Goal: Task Accomplishment & Management: Use online tool/utility

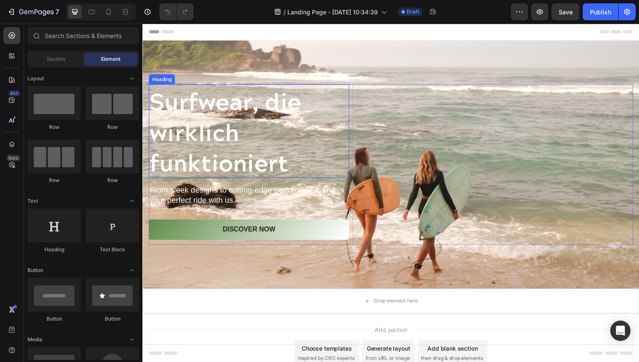
click at [272, 141] on h2 "Surfwear, die wirklich funktioniert" at bounding box center [251, 133] width 204 height 95
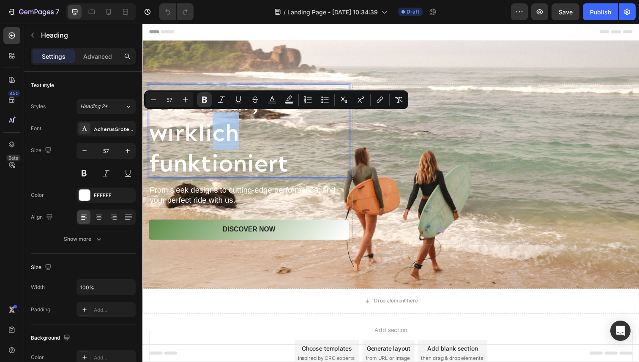
drag, startPoint x: 215, startPoint y: 128, endPoint x: 258, endPoint y: 124, distance: 42.4
click at [314, 128] on p "Surfwear, die wirklich funktioniert" at bounding box center [251, 134] width 203 height 94
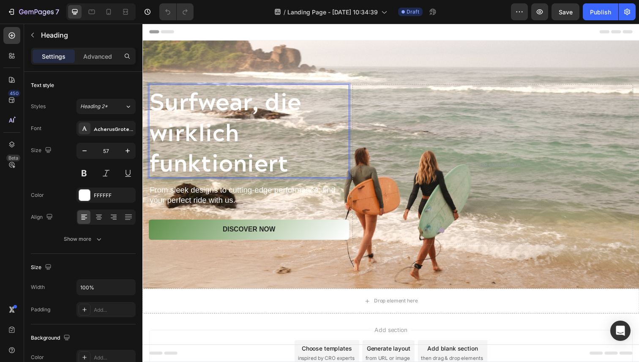
click at [180, 90] on strong "Surfwear, die wirklich funktioniert" at bounding box center [227, 133] width 155 height 101
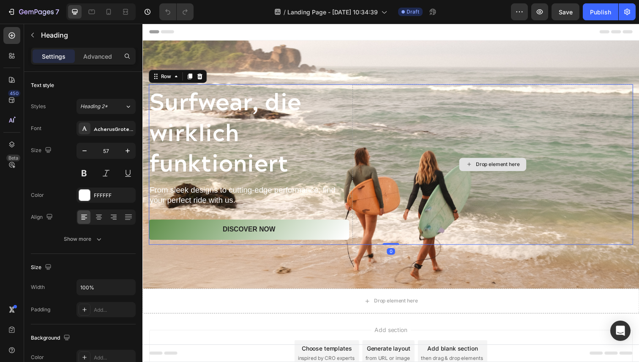
click at [395, 123] on div "Drop element here" at bounding box center [500, 168] width 286 height 164
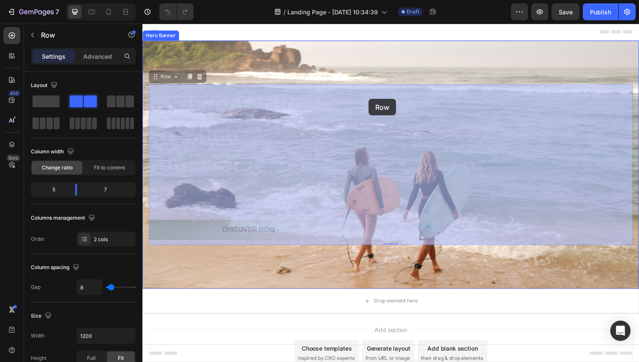
drag, startPoint x: 154, startPoint y: 77, endPoint x: 373, endPoint y: 101, distance: 220.1
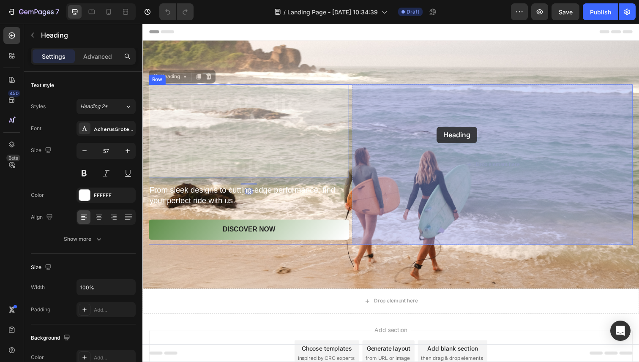
drag, startPoint x: 315, startPoint y: 133, endPoint x: 443, endPoint y: 129, distance: 127.6
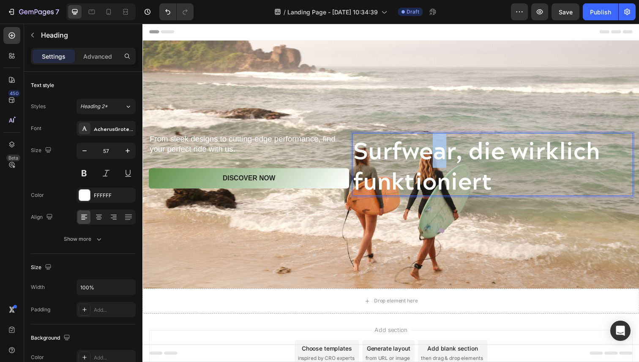
drag, startPoint x: 444, startPoint y: 168, endPoint x: 450, endPoint y: 144, distance: 25.3
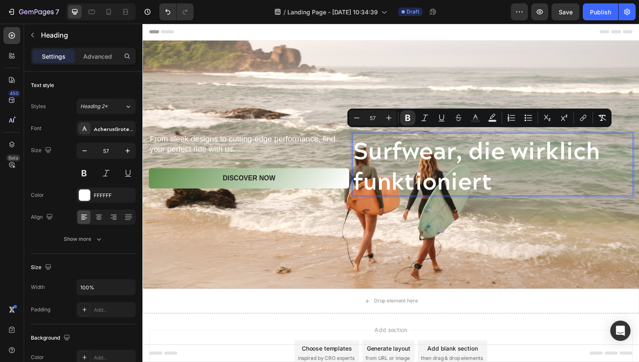
drag, startPoint x: 607, startPoint y: 180, endPoint x: 594, endPoint y: 174, distance: 14.0
click at [594, 174] on p "Surfwear, die wirklich funktioniert" at bounding box center [499, 167] width 285 height 63
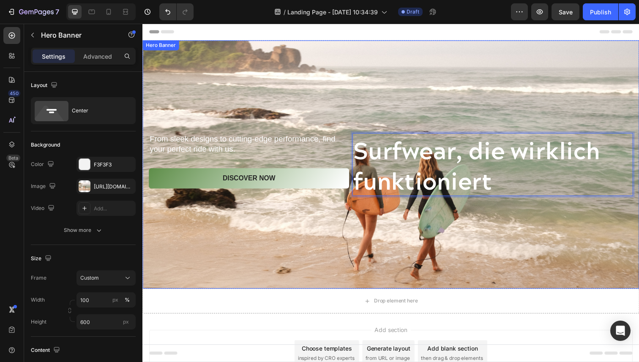
click at [612, 244] on div "Background Image" at bounding box center [395, 167] width 507 height 253
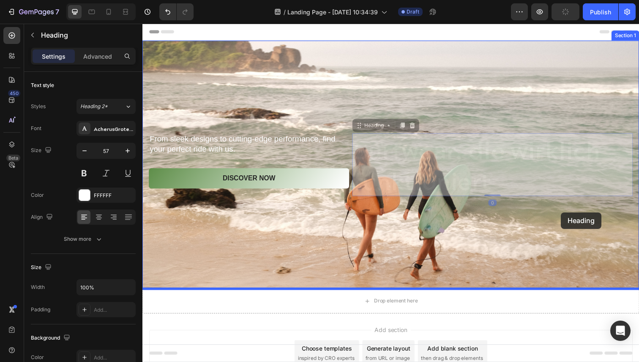
drag, startPoint x: 611, startPoint y: 190, endPoint x: 569, endPoint y: 216, distance: 49.3
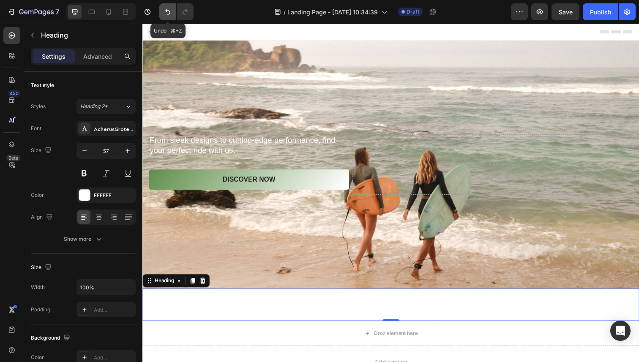
click at [169, 12] on icon "Undo/Redo" at bounding box center [167, 11] width 5 height 5
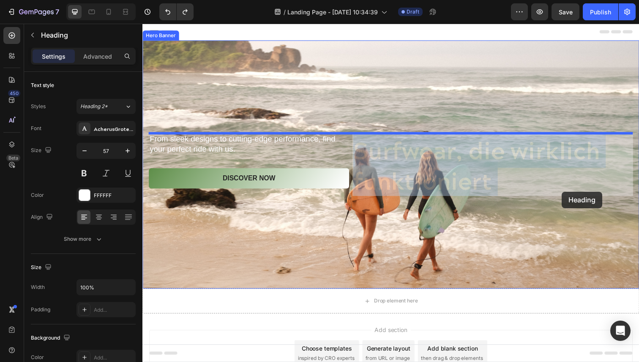
drag, startPoint x: 543, startPoint y: 175, endPoint x: 576, endPoint y: 202, distance: 42.6
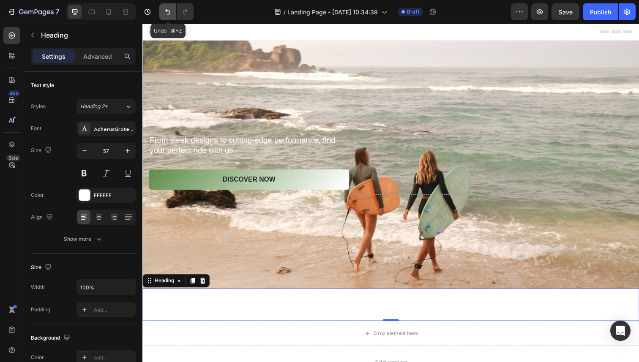
click at [168, 13] on icon "Undo/Redo" at bounding box center [167, 12] width 8 height 8
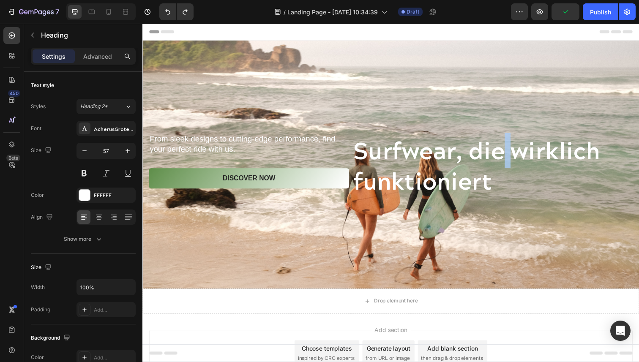
drag, startPoint x: 518, startPoint y: 166, endPoint x: 517, endPoint y: 157, distance: 9.4
click at [543, 185] on p "Surfwear, die wirklich funktioniert" at bounding box center [499, 167] width 285 height 63
click at [567, 242] on div "Background Image" at bounding box center [395, 167] width 507 height 253
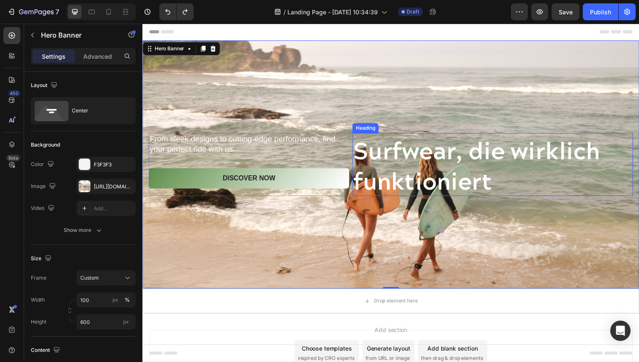
click at [551, 190] on p "⁠⁠⁠⁠⁠⁠⁠ Surfwear, die wirklich funktioniert" at bounding box center [499, 167] width 285 height 63
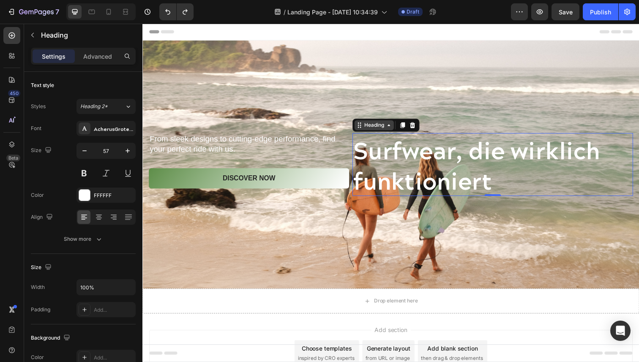
click at [396, 131] on div "Heading" at bounding box center [379, 127] width 40 height 10
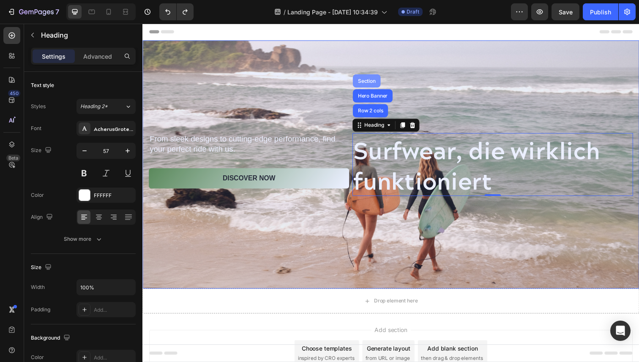
click at [377, 83] on div "Section" at bounding box center [371, 82] width 22 height 5
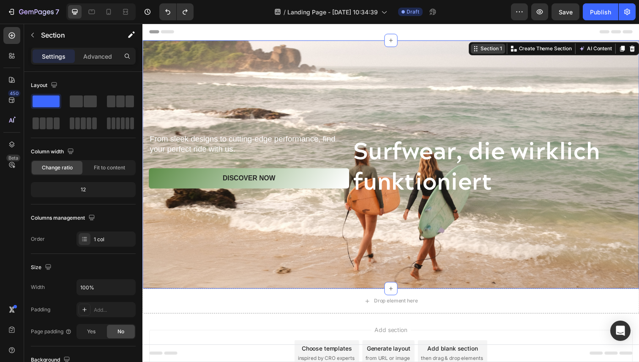
click at [496, 53] on div "Section 1" at bounding box center [498, 50] width 25 height 8
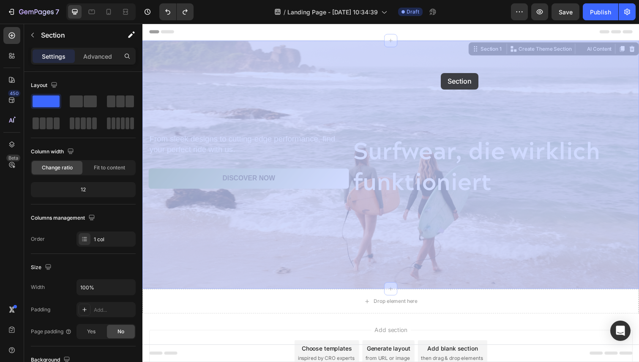
drag, startPoint x: 487, startPoint y: 50, endPoint x: 446, endPoint y: 76, distance: 48.0
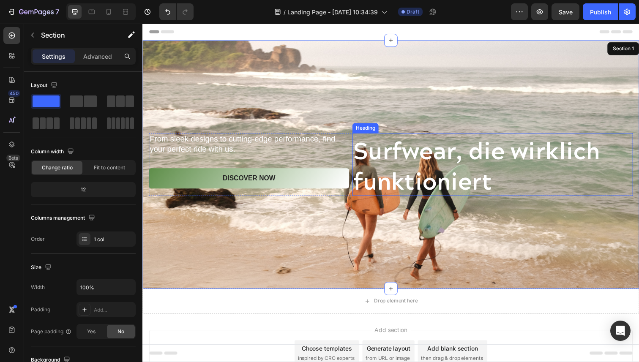
click at [412, 150] on strong "Surfwear, die wirklich funktioniert" at bounding box center [483, 167] width 252 height 69
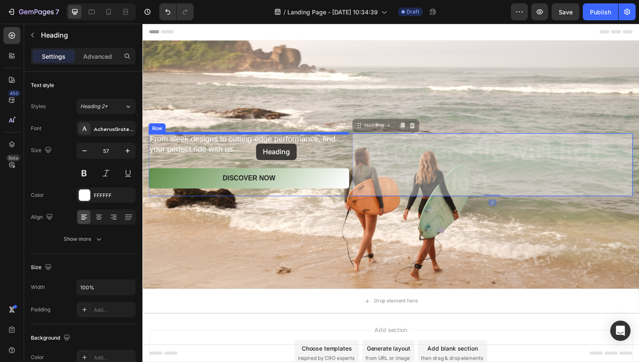
drag, startPoint x: 362, startPoint y: 129, endPoint x: 259, endPoint y: 147, distance: 105.1
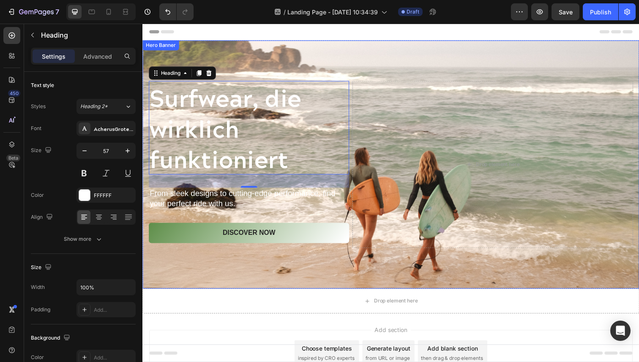
click at [474, 55] on div "Background Image" at bounding box center [395, 167] width 507 height 253
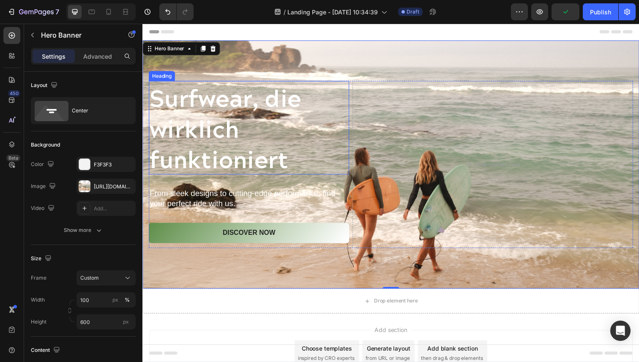
click at [239, 136] on strong "Surfwear, die wirklich funktioniert" at bounding box center [227, 130] width 155 height 101
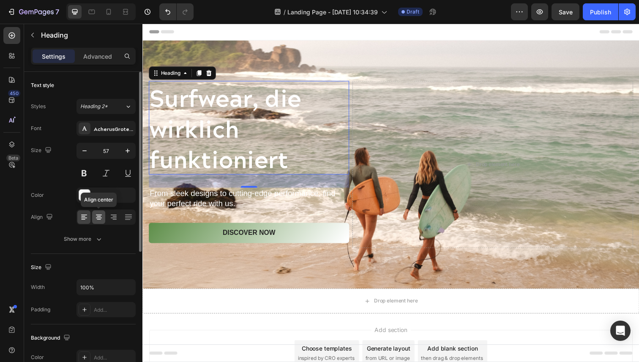
click at [101, 219] on icon at bounding box center [99, 217] width 8 height 8
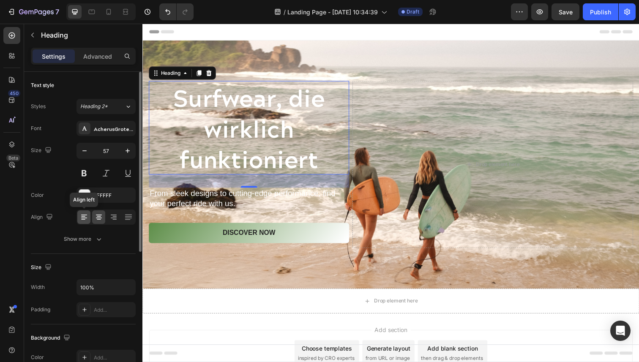
click at [87, 217] on icon at bounding box center [84, 217] width 8 height 8
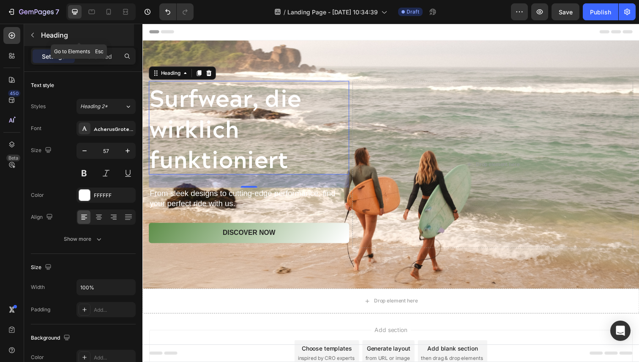
click at [35, 35] on icon "button" at bounding box center [32, 35] width 7 height 7
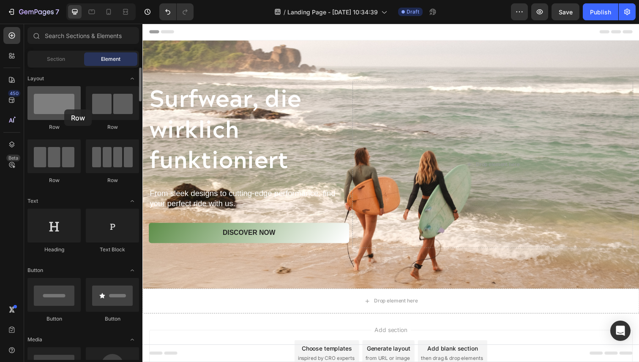
click at [64, 109] on div at bounding box center [53, 103] width 53 height 34
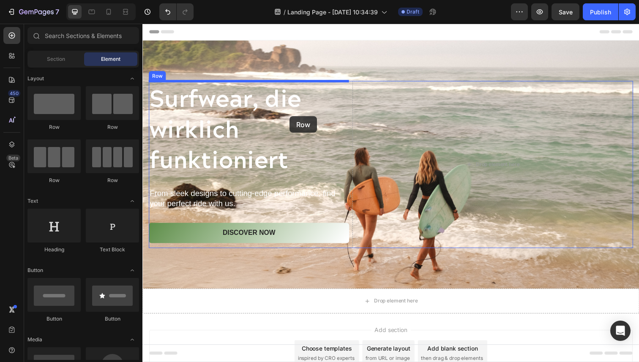
drag, startPoint x: 195, startPoint y: 131, endPoint x: 292, endPoint y: 117, distance: 98.1
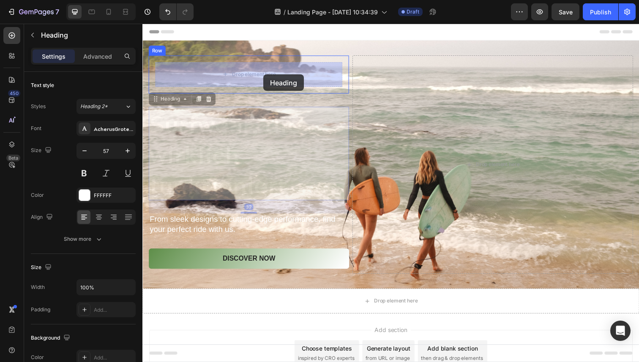
drag, startPoint x: 234, startPoint y: 163, endPoint x: 266, endPoint y: 76, distance: 92.1
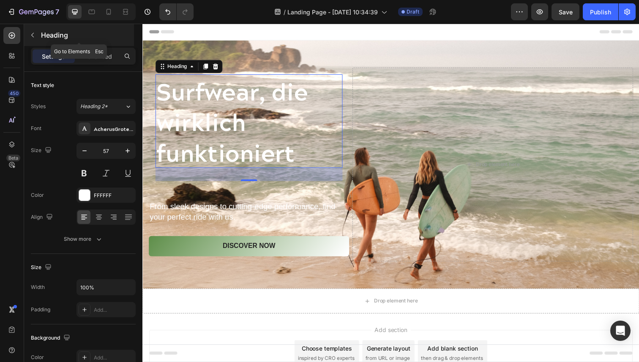
click at [34, 32] on icon "button" at bounding box center [32, 35] width 7 height 7
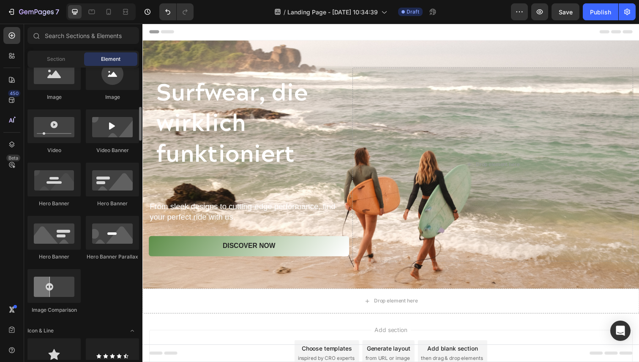
scroll to position [290, 0]
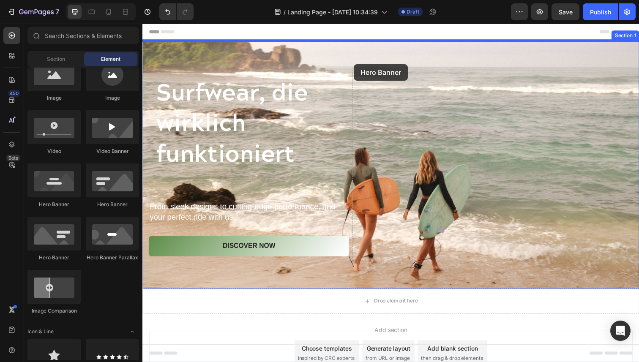
drag, startPoint x: 201, startPoint y: 210, endPoint x: 358, endPoint y: 65, distance: 213.2
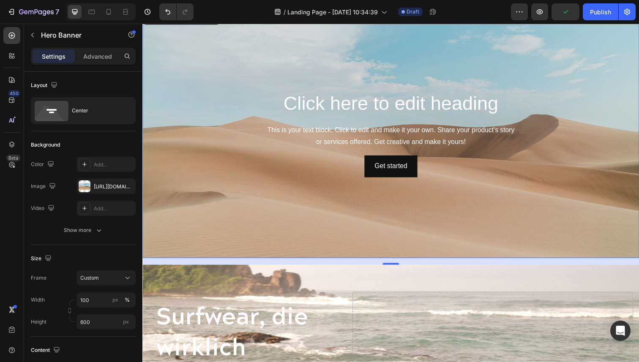
scroll to position [27, 0]
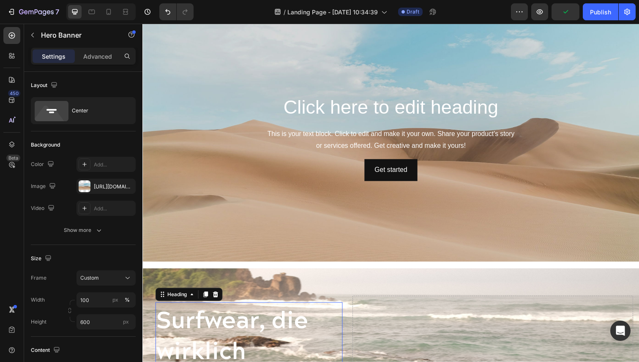
click at [208, 348] on strong "Surfwear, die wirklich funktioniert" at bounding box center [233, 356] width 155 height 101
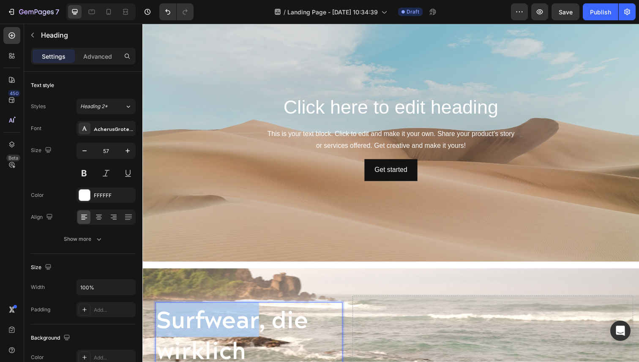
click at [218, 335] on strong "Surfwear, die wirklich funktioniert" at bounding box center [233, 356] width 155 height 101
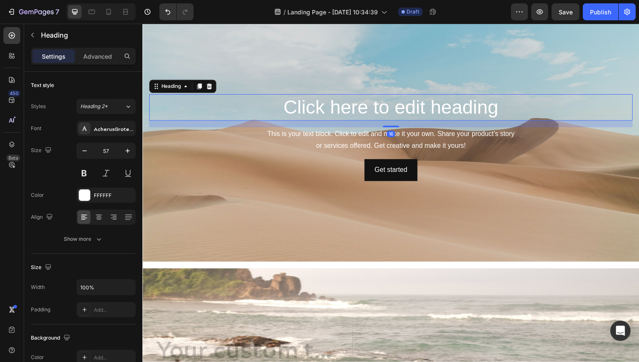
click at [398, 108] on h2 "Click here to edit heading" at bounding box center [395, 109] width 493 height 27
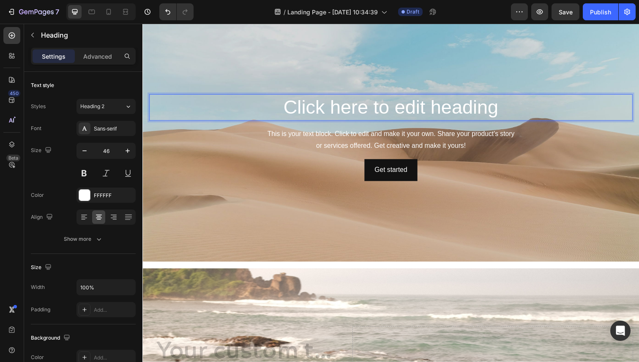
click at [398, 108] on p "Click here to edit heading" at bounding box center [396, 109] width 492 height 25
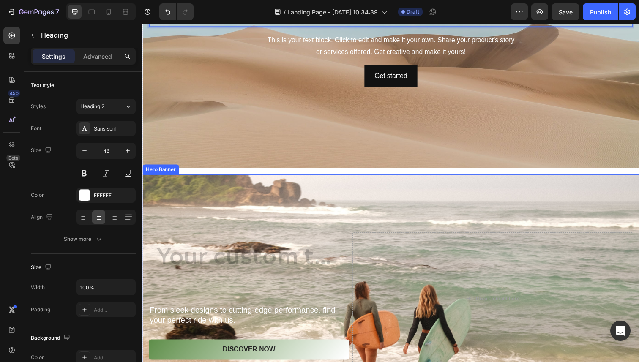
scroll to position [130, 0]
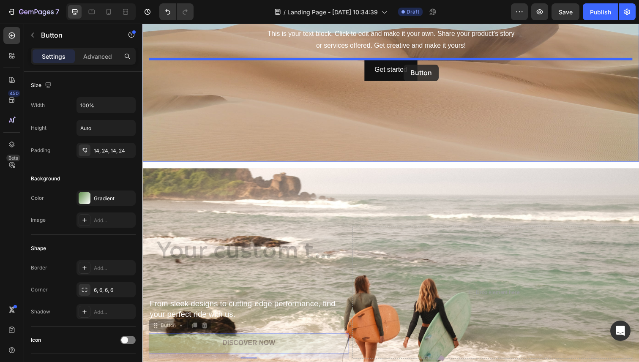
drag, startPoint x: 207, startPoint y: 354, endPoint x: 409, endPoint y: 65, distance: 352.0
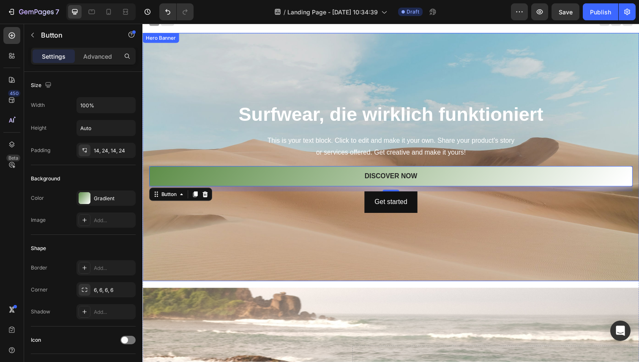
scroll to position [7, 0]
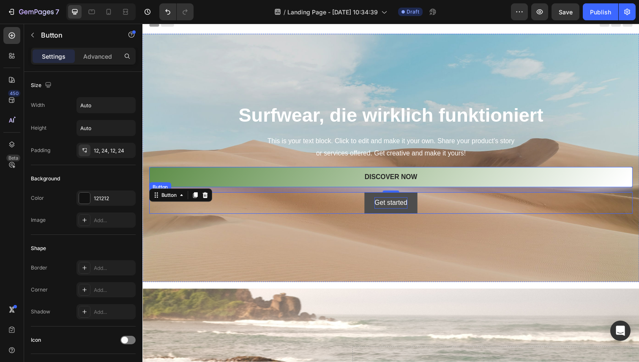
click at [400, 209] on div "Get started" at bounding box center [395, 207] width 33 height 12
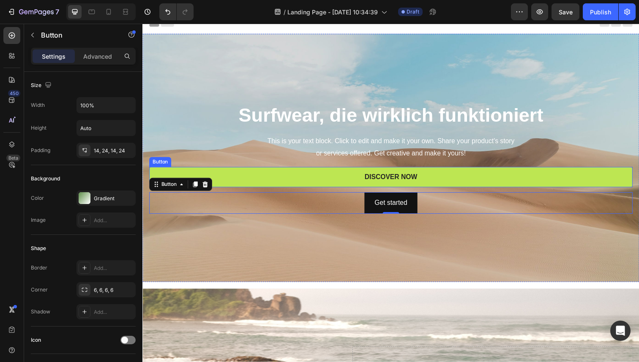
click at [445, 177] on button "Discover Now" at bounding box center [395, 180] width 493 height 21
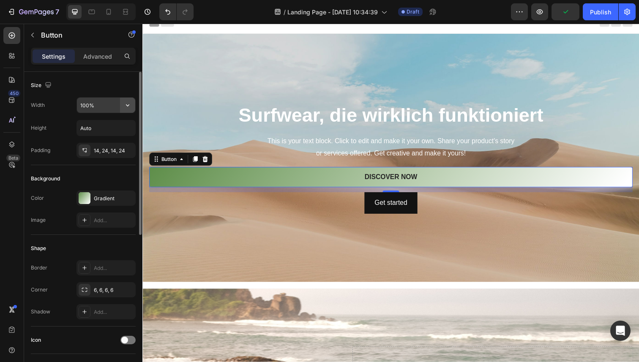
click at [127, 105] on icon "button" at bounding box center [127, 105] width 3 height 2
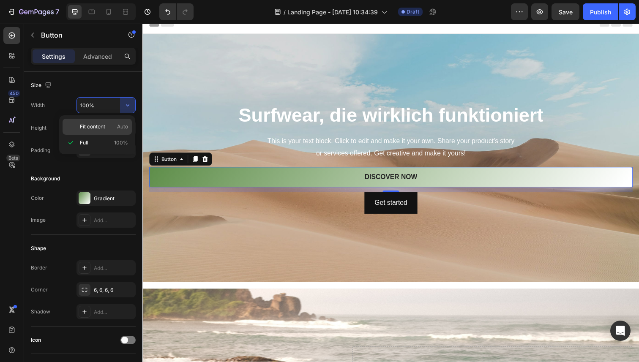
click at [105, 125] on span "Fit content" at bounding box center [92, 127] width 25 height 8
type input "Auto"
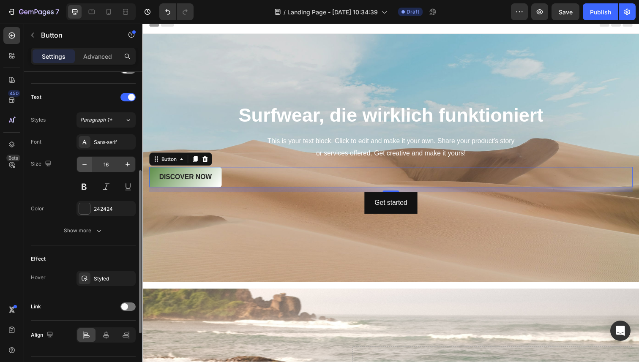
scroll to position [291, 0]
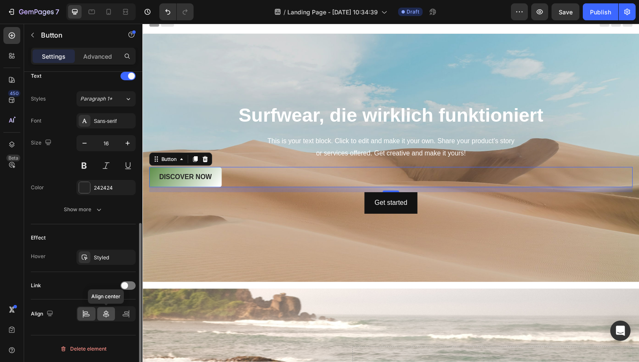
click at [106, 316] on icon at bounding box center [106, 314] width 6 height 8
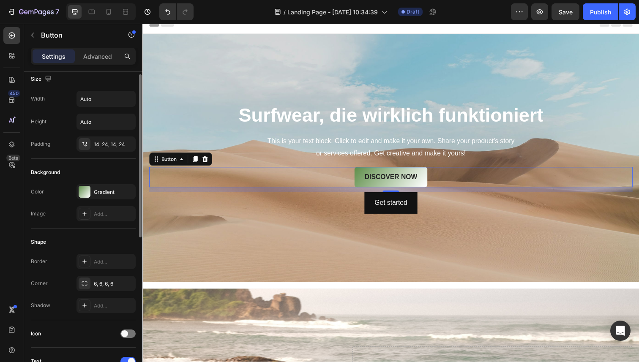
scroll to position [0, 0]
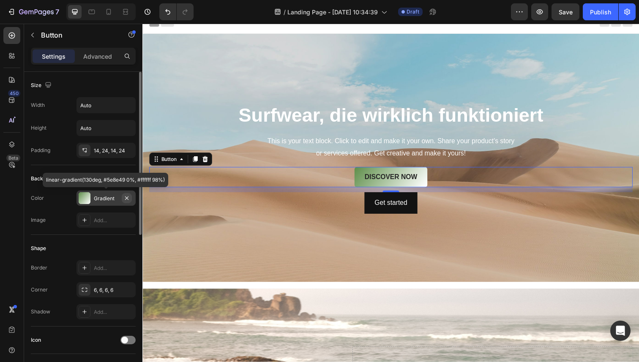
click at [128, 196] on icon "button" at bounding box center [126, 198] width 7 height 7
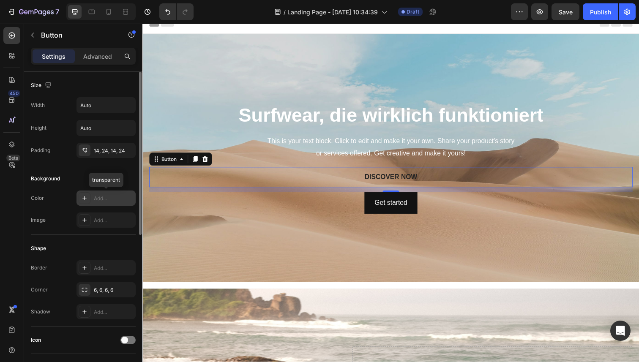
click at [106, 198] on div "Add..." at bounding box center [114, 199] width 40 height 8
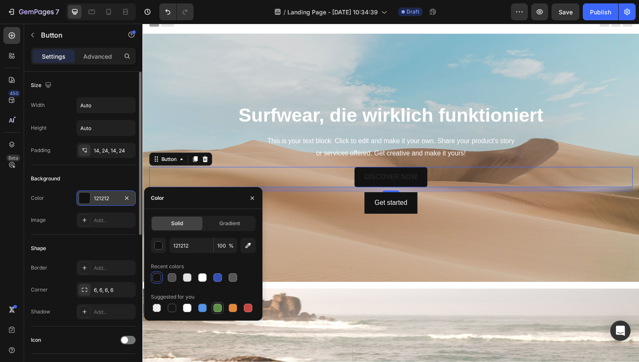
click at [217, 307] on div at bounding box center [217, 308] width 8 height 8
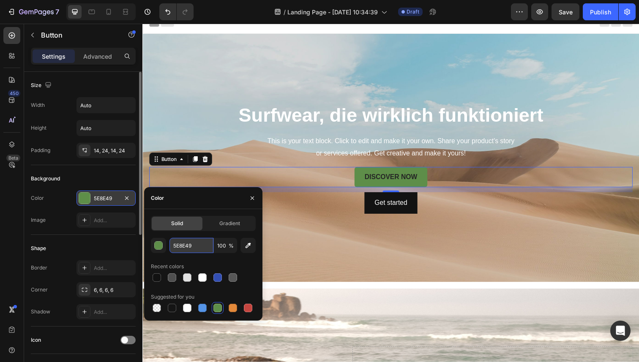
click at [190, 243] on input "5E8E49" at bounding box center [191, 245] width 44 height 15
click at [204, 245] on input "5E8E49" at bounding box center [191, 245] width 44 height 15
drag, startPoint x: 204, startPoint y: 245, endPoint x: 171, endPoint y: 245, distance: 32.5
click at [171, 245] on input "5E8E49" at bounding box center [191, 245] width 44 height 15
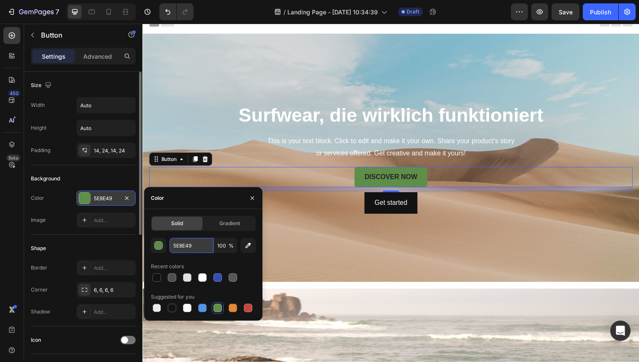
paste input "#9aa994"
type input "#9aa994"
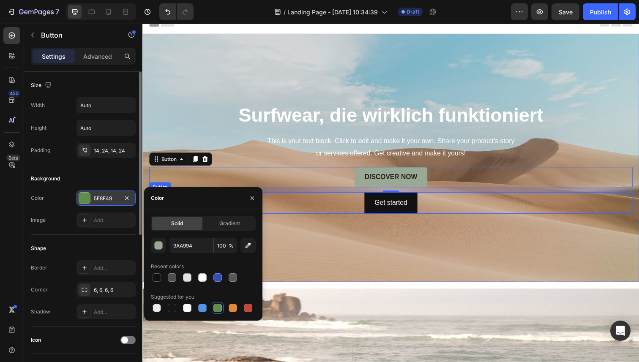
click at [348, 211] on div "Get started Button" at bounding box center [395, 207] width 493 height 22
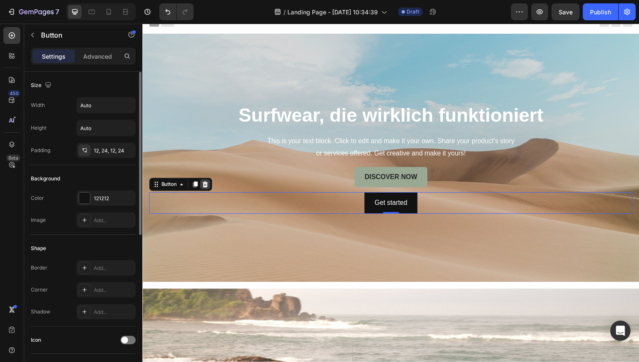
click at [207, 189] on icon at bounding box center [206, 188] width 5 height 6
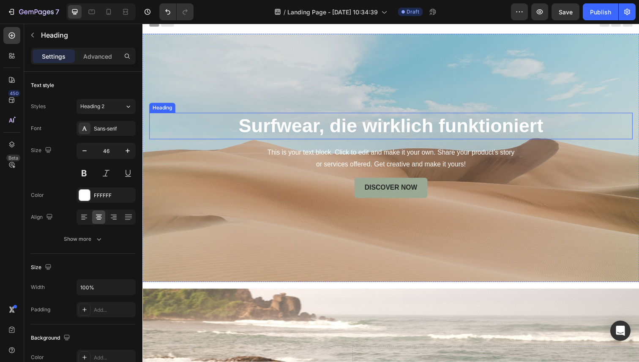
click at [371, 130] on strong "Surfwear, die wirklich funktioniert" at bounding box center [395, 128] width 311 height 22
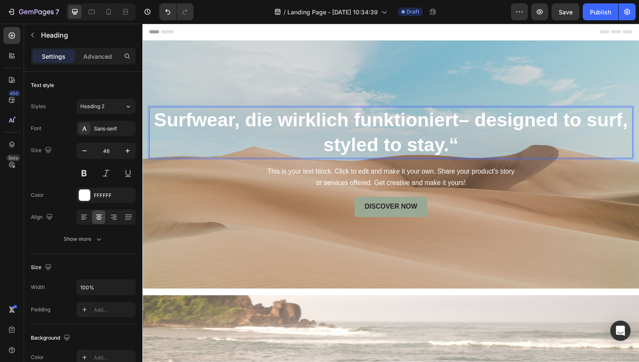
click at [465, 120] on strong "Surfwear, die wirklich funktioniert– designed to surf, styled to stay.“" at bounding box center [396, 134] width 484 height 47
click at [260, 126] on strong "Surfwear, die wirklich funktioniert – designed to surf, styled to stay.“" at bounding box center [395, 134] width 489 height 47
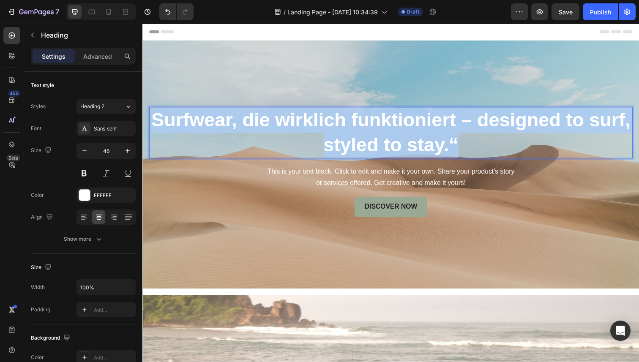
click at [260, 126] on strong "Surfwear, die wirklich funktioniert – designed to surf, styled to stay.“" at bounding box center [395, 134] width 489 height 47
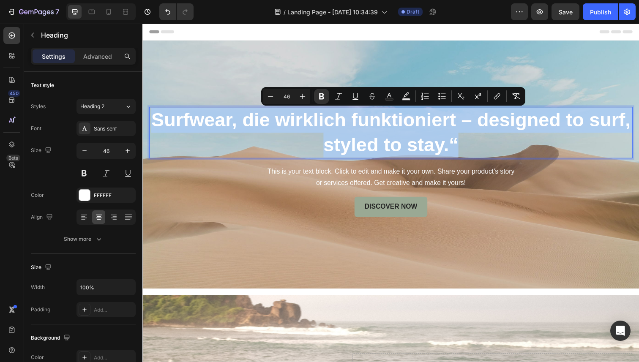
click at [459, 150] on strong "Surfwear, die wirklich funktioniert – designed to surf, styled to stay.“" at bounding box center [395, 134] width 489 height 47
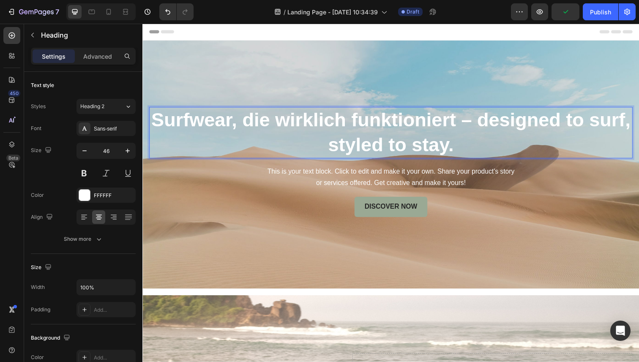
click at [398, 126] on strong "Surfwear, die wirklich funktioniert – designed to surf, styled to stay." at bounding box center [395, 134] width 489 height 47
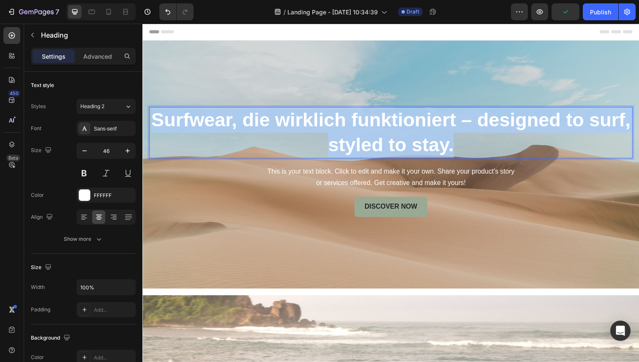
click at [398, 126] on strong "Surfwear, die wirklich funktioniert – designed to surf, styled to stay." at bounding box center [395, 134] width 489 height 47
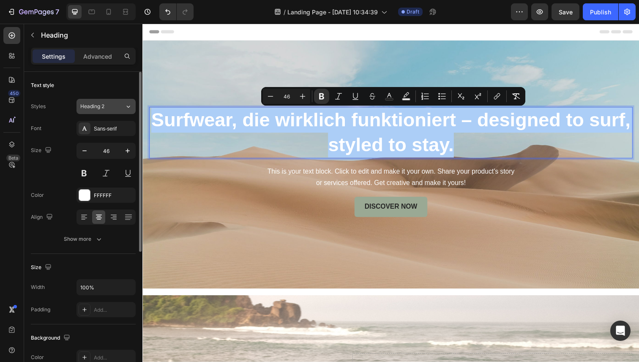
click at [120, 106] on div "Heading 2" at bounding box center [102, 107] width 44 height 8
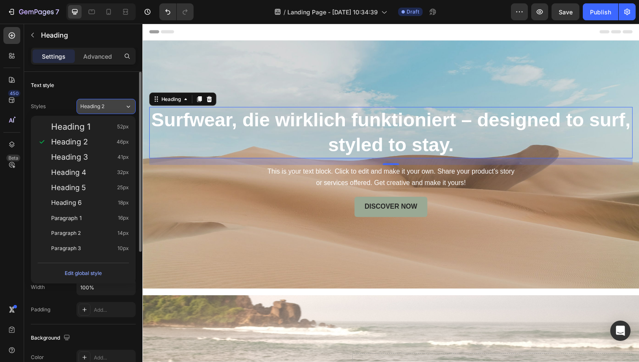
click at [120, 106] on div "Heading 2" at bounding box center [102, 107] width 44 height 8
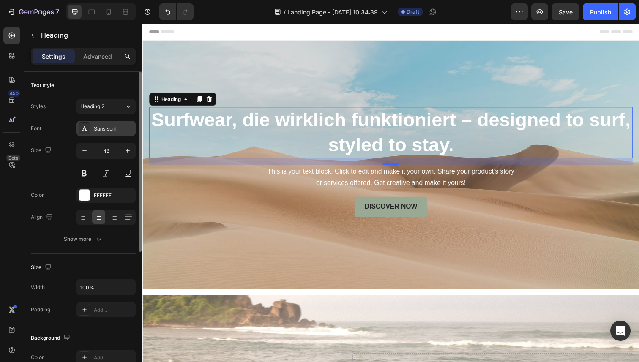
click at [109, 126] on div "Sans-serif" at bounding box center [114, 129] width 40 height 8
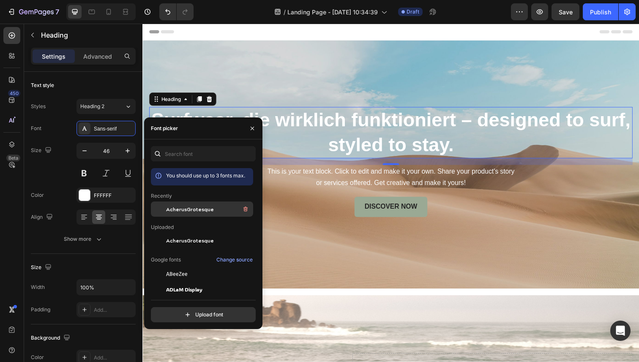
click at [182, 211] on span "AcherusGrotesque" at bounding box center [190, 209] width 48 height 8
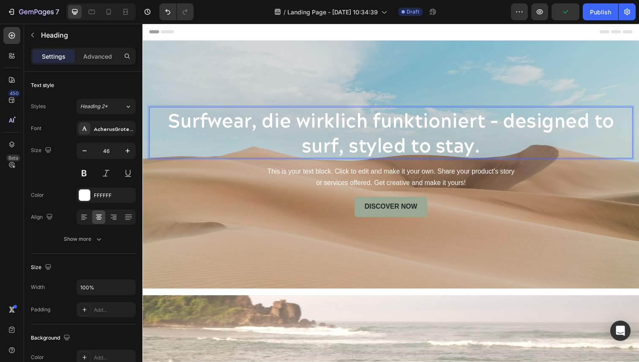
click at [380, 135] on strong "Surfwear, die wirklich funktioniert – designed to surf, styled to stay." at bounding box center [395, 135] width 455 height 56
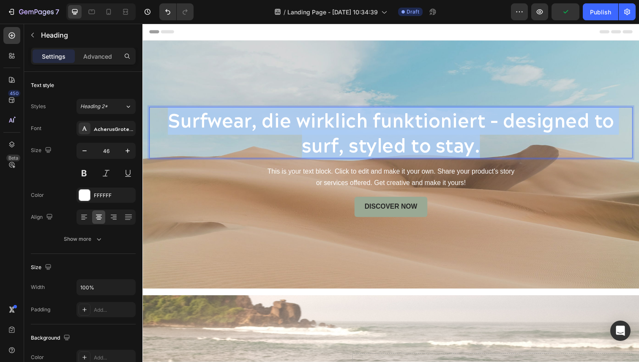
click at [380, 135] on strong "Surfwear, die wirklich funktioniert – designed to surf, styled to stay." at bounding box center [395, 135] width 455 height 56
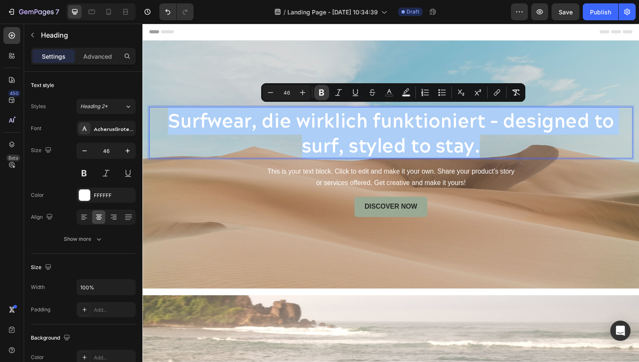
click at [320, 93] on icon "Editor contextual toolbar" at bounding box center [321, 93] width 5 height 6
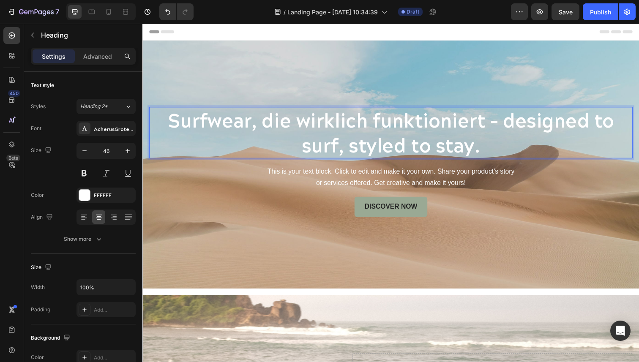
click at [348, 126] on p "Surfwear, die wirklich funktioniert – designed to surf, styled to stay." at bounding box center [396, 135] width 492 height 51
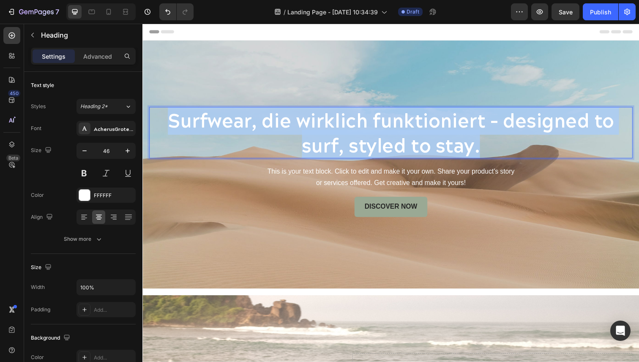
click at [348, 126] on p "Surfwear, die wirklich funktioniert – designed to surf, styled to stay." at bounding box center [396, 135] width 492 height 51
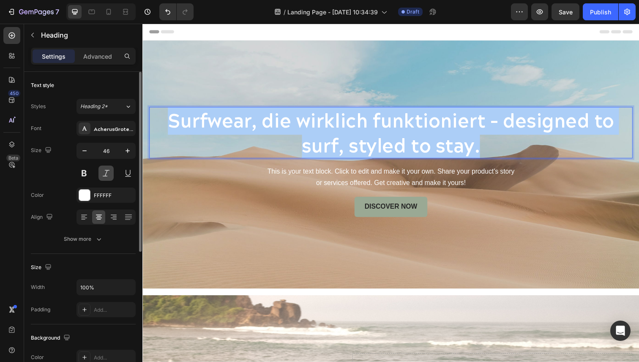
click at [108, 174] on button at bounding box center [105, 173] width 15 height 15
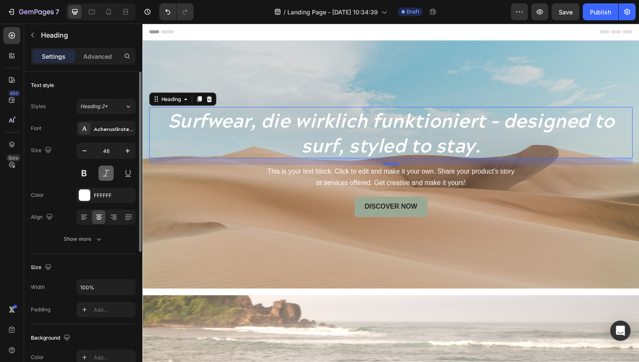
click at [105, 173] on button at bounding box center [105, 173] width 15 height 15
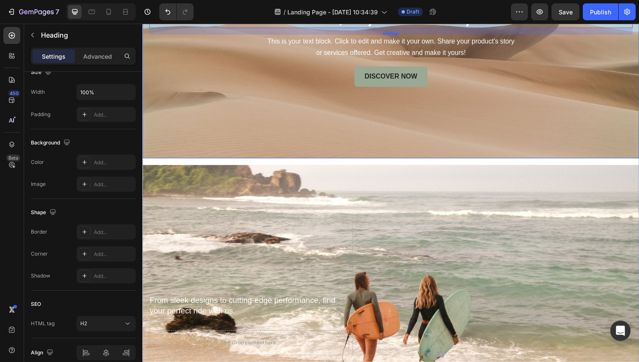
scroll to position [138, 0]
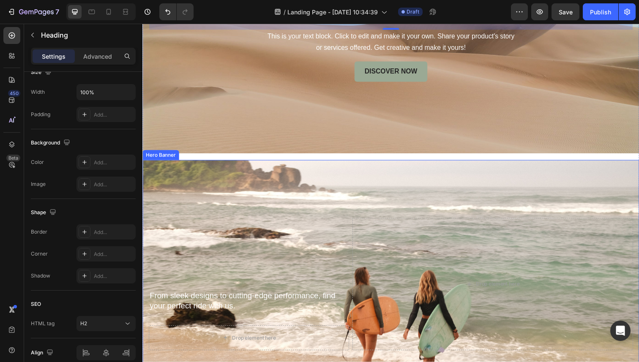
click at [404, 193] on div "Background Image" at bounding box center [395, 289] width 507 height 253
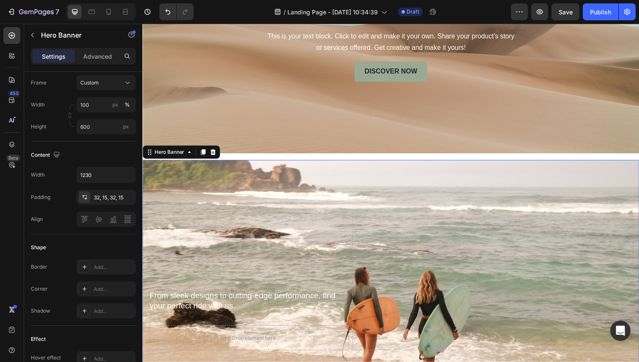
scroll to position [0, 0]
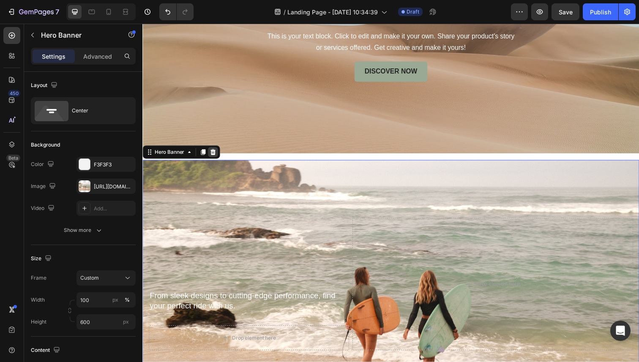
click at [216, 156] on icon at bounding box center [214, 155] width 5 height 6
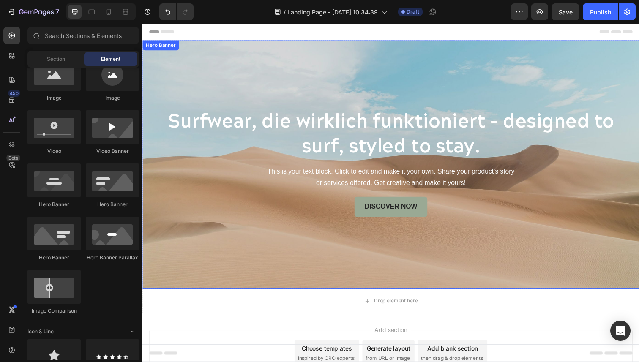
click at [357, 75] on div "Background Image" at bounding box center [395, 167] width 507 height 253
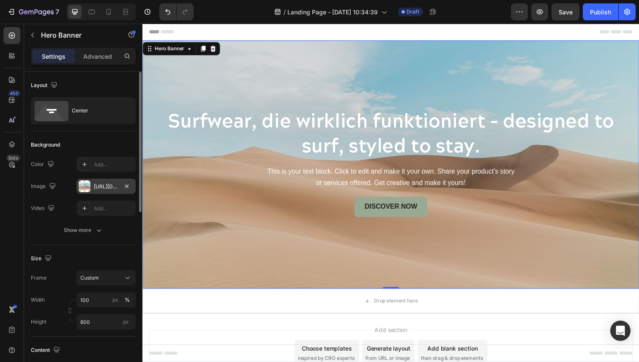
click at [101, 189] on div "[URL][DOMAIN_NAME]" at bounding box center [106, 187] width 24 height 8
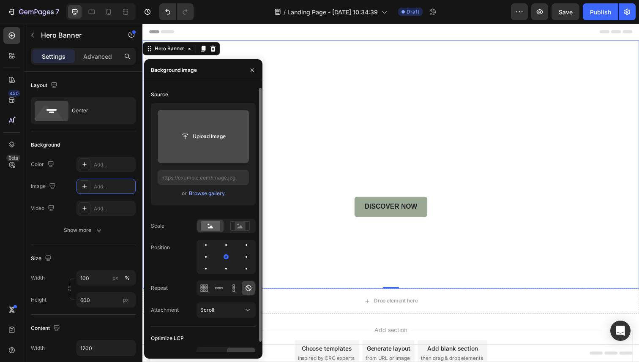
click at [200, 142] on input "file" at bounding box center [203, 136] width 58 height 14
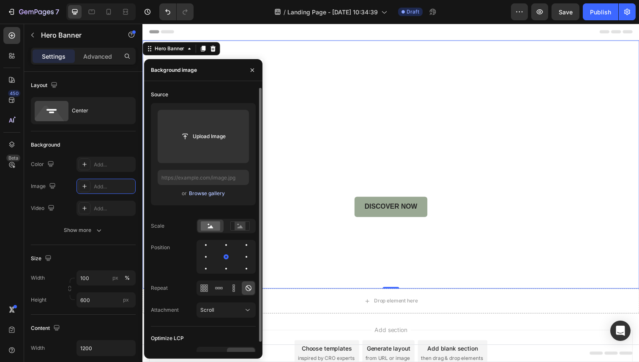
click at [208, 195] on div "Browse gallery" at bounding box center [207, 194] width 36 height 8
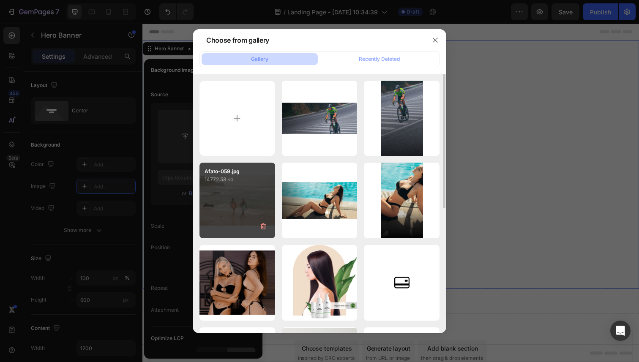
click at [237, 185] on div "Afato-059.jpg 14772.58 kb" at bounding box center [237, 201] width 76 height 76
type input "[URL][DOMAIN_NAME]"
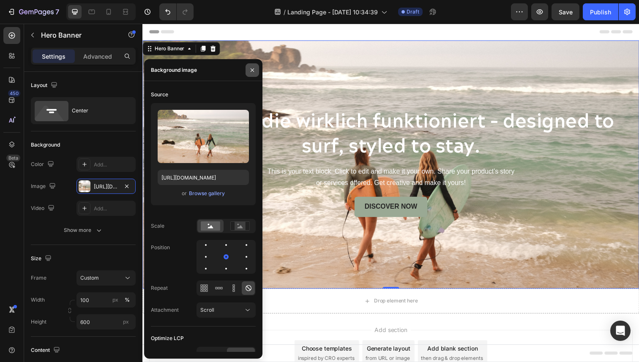
click at [253, 70] on icon "button" at bounding box center [252, 70] width 7 height 7
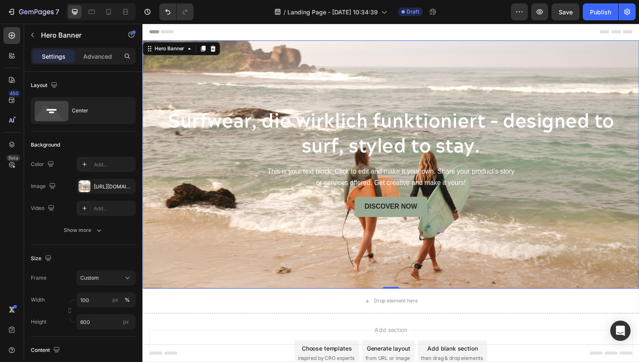
click at [331, 77] on div "Background Image" at bounding box center [395, 167] width 507 height 253
click at [111, 186] on div "[URL][DOMAIN_NAME]" at bounding box center [106, 187] width 24 height 8
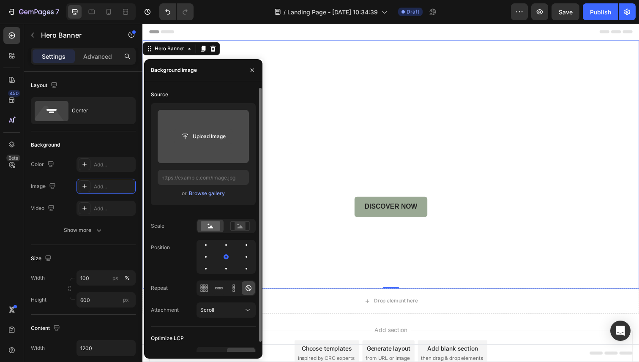
click at [208, 137] on input "file" at bounding box center [203, 136] width 58 height 14
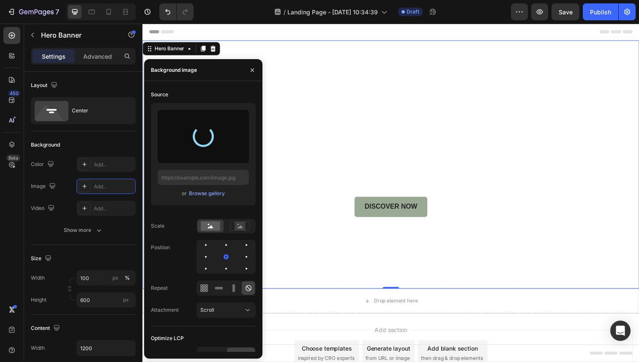
type input "[URL][DOMAIN_NAME]"
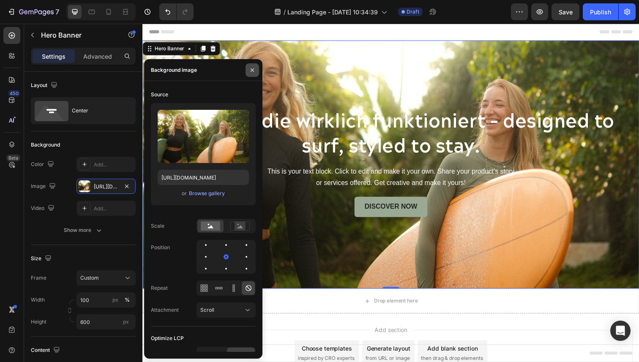
click at [252, 70] on icon "button" at bounding box center [251, 69] width 3 height 3
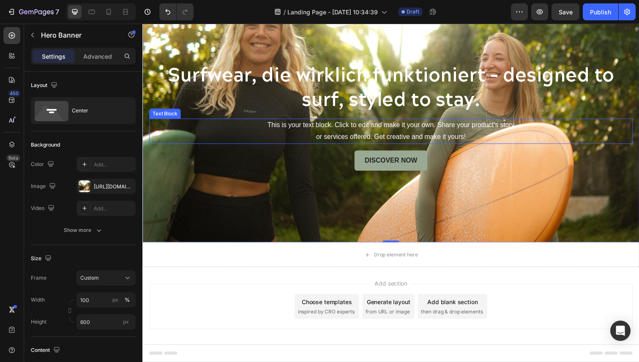
scroll to position [54, 0]
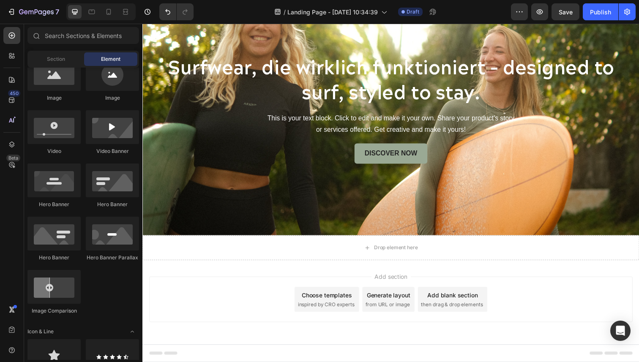
click at [333, 306] on div "Choose templates inspired by CRO experts" at bounding box center [330, 305] width 66 height 25
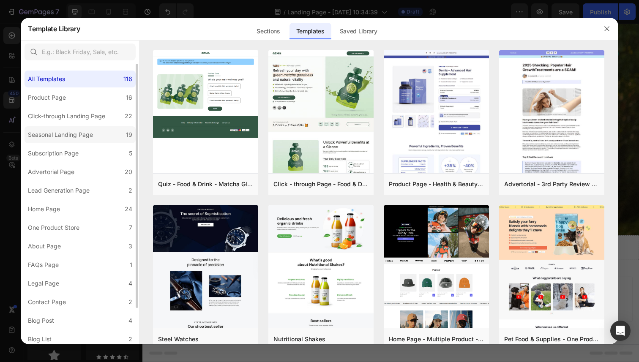
click at [68, 134] on div "Seasonal Landing Page" at bounding box center [60, 135] width 65 height 10
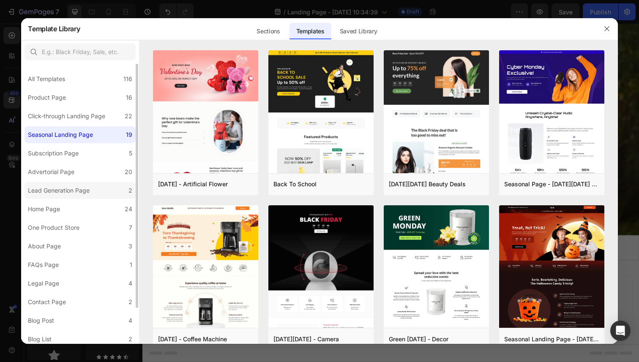
click at [67, 191] on div "Lead Generation Page" at bounding box center [59, 190] width 62 height 10
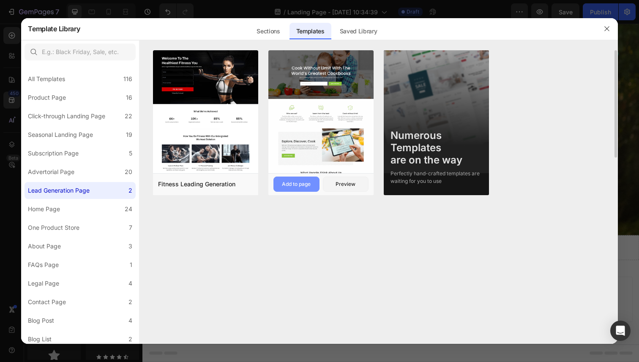
click at [305, 185] on div "Add to page" at bounding box center [296, 184] width 29 height 8
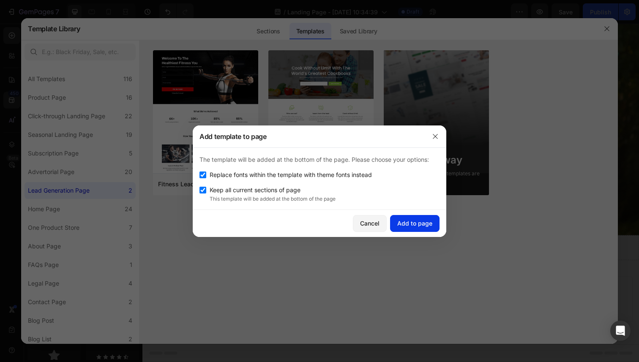
click at [409, 223] on div "Add to page" at bounding box center [414, 223] width 35 height 9
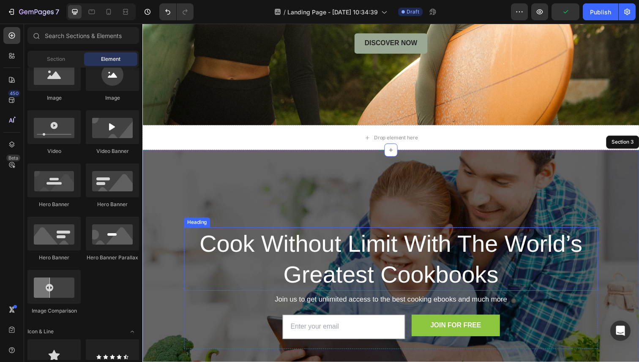
scroll to position [148, 0]
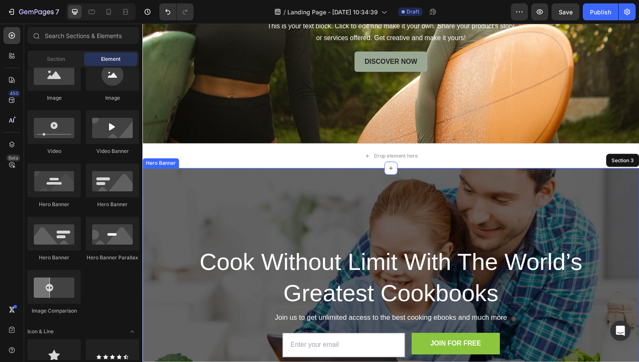
click at [268, 191] on div "Overlay" at bounding box center [395, 312] width 507 height 282
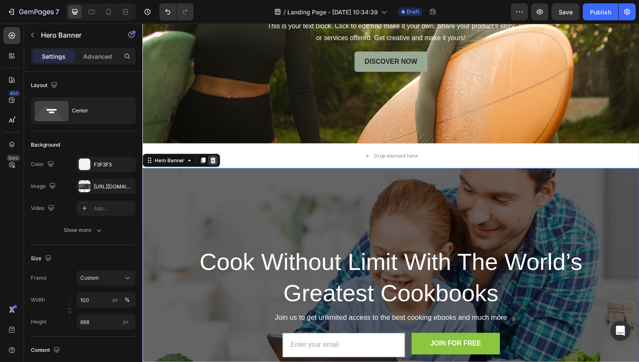
click at [213, 163] on icon at bounding box center [214, 163] width 7 height 7
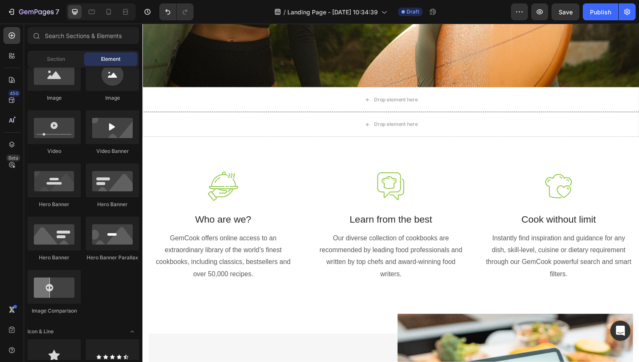
scroll to position [194, 0]
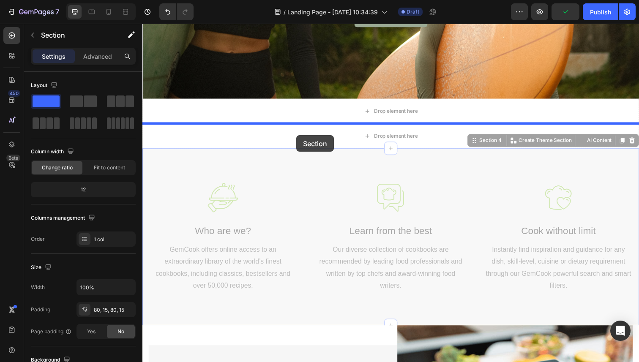
drag, startPoint x: 296, startPoint y: 165, endPoint x: 299, endPoint y: 137, distance: 28.1
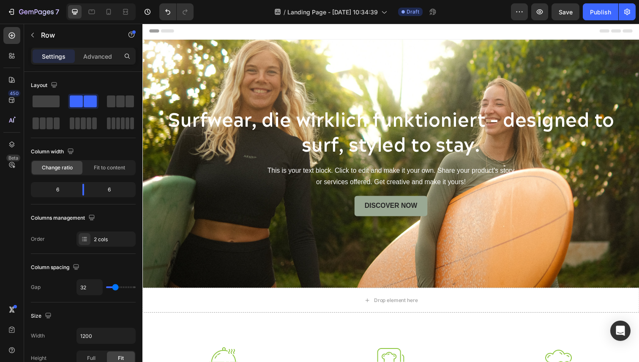
scroll to position [0, 0]
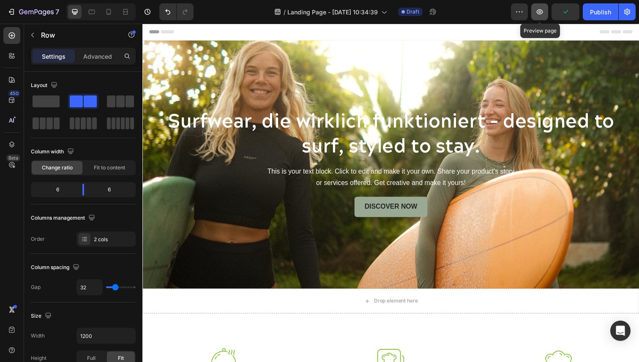
click at [542, 14] on icon "button" at bounding box center [539, 12] width 8 height 8
click at [255, 33] on div "Header" at bounding box center [395, 32] width 493 height 17
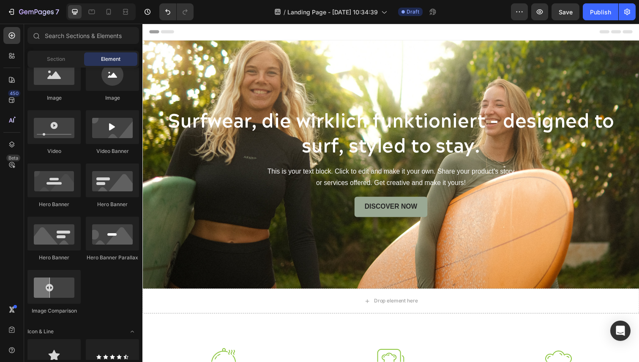
click at [158, 31] on div "Header" at bounding box center [162, 32] width 31 height 10
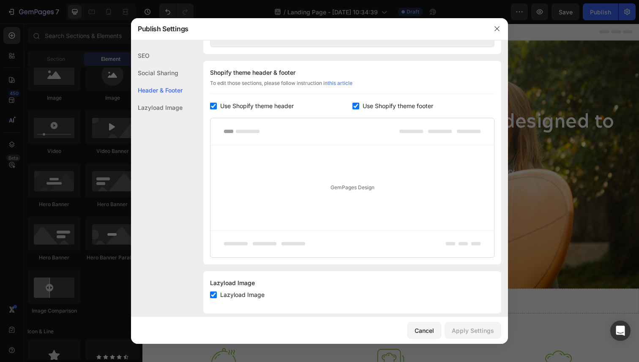
scroll to position [393, 0]
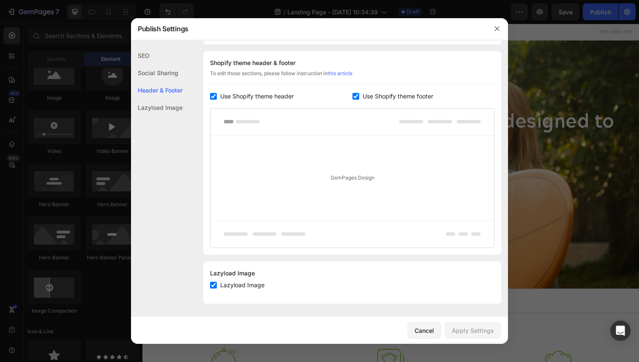
click at [215, 96] on input "checkbox" at bounding box center [213, 96] width 7 height 7
checkbox input "false"
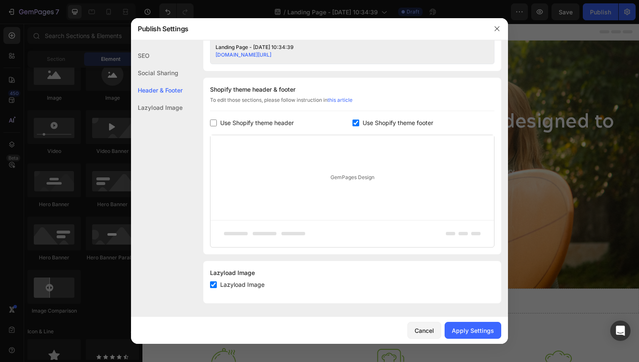
scroll to position [366, 0]
click at [357, 122] on input "checkbox" at bounding box center [355, 123] width 7 height 7
checkbox input "false"
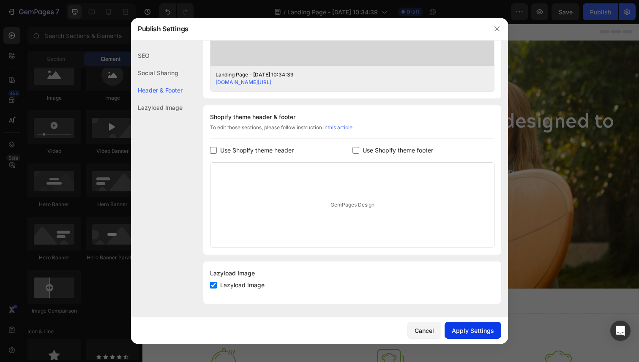
click at [481, 332] on div "Apply Settings" at bounding box center [473, 330] width 42 height 9
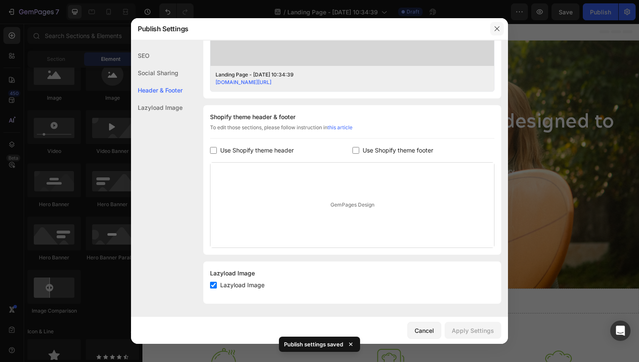
click at [496, 30] on icon "button" at bounding box center [496, 28] width 7 height 7
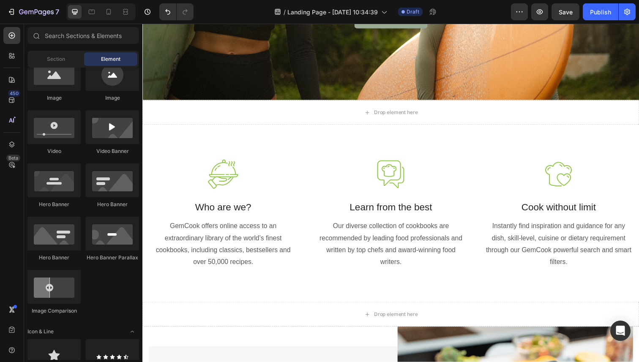
scroll to position [192, 0]
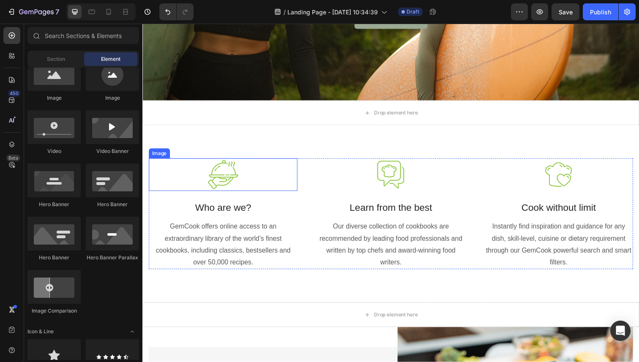
click at [227, 177] on img at bounding box center [225, 177] width 34 height 33
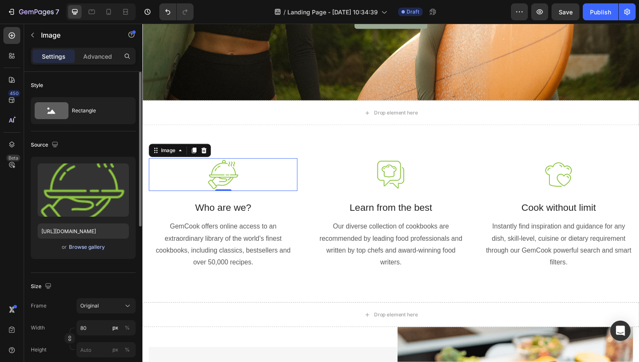
click at [90, 247] on div "Browse gallery" at bounding box center [87, 247] width 36 height 8
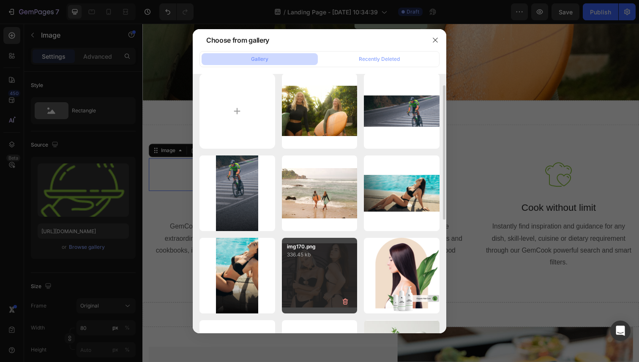
scroll to position [13, 0]
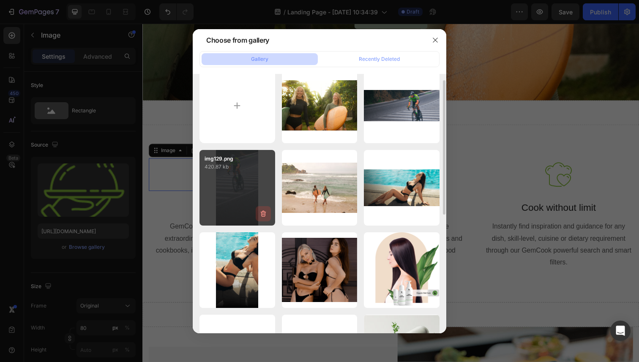
click at [263, 214] on icon "button" at bounding box center [263, 214] width 8 height 8
click at [256, 219] on button "Delete" at bounding box center [258, 215] width 23 height 10
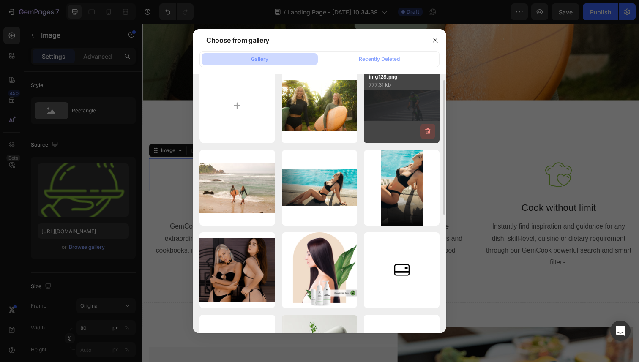
click at [428, 131] on icon "button" at bounding box center [427, 131] width 8 height 8
click at [428, 134] on div "Delete" at bounding box center [423, 133] width 16 height 8
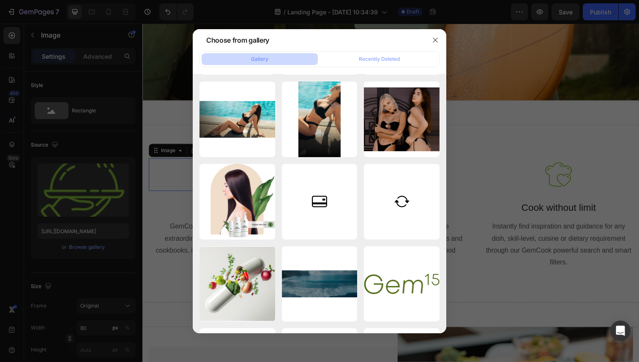
scroll to position [0, 0]
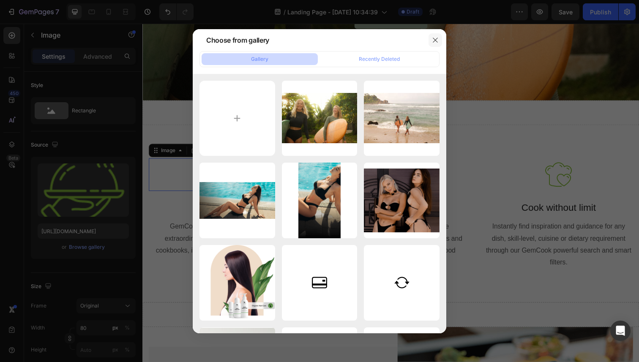
click at [436, 41] on icon "button" at bounding box center [435, 40] width 5 height 5
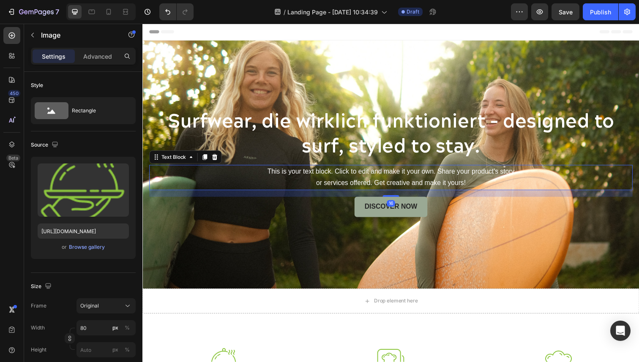
click at [376, 181] on div "This is your text block. Click to edit and make it your own. Share your product…" at bounding box center [395, 181] width 493 height 26
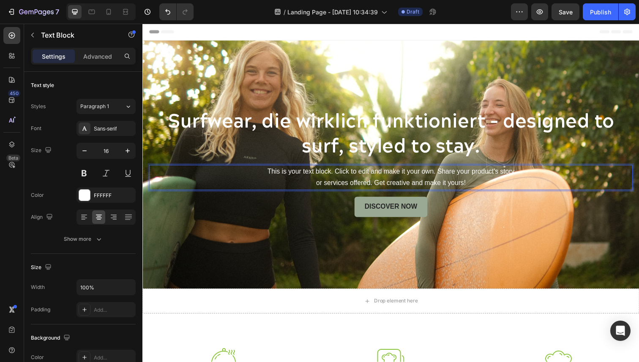
click at [376, 181] on div "This is your text block. Click to edit and make it your own. Share your product…" at bounding box center [395, 181] width 493 height 26
click at [376, 181] on p "This is your text block. Click to edit and make it your own. Share your product…" at bounding box center [396, 181] width 492 height 24
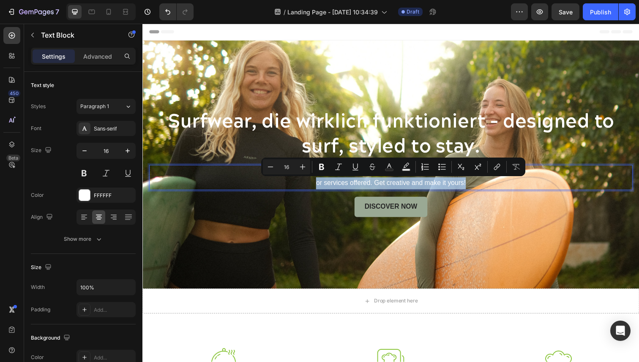
click at [376, 181] on p "This is your text block. Click to edit and make it your own. Share your product…" at bounding box center [396, 181] width 492 height 24
click at [375, 34] on div "Header" at bounding box center [395, 32] width 493 height 17
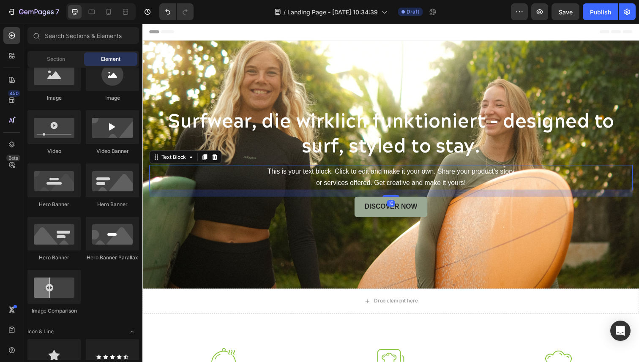
click at [314, 177] on p "This is your text block. Click to edit and make it your own. Share your product…" at bounding box center [396, 181] width 492 height 24
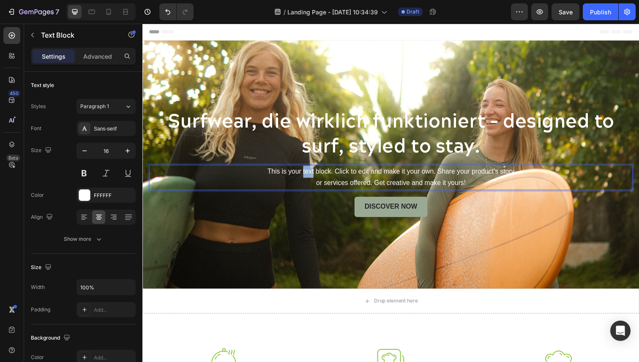
click at [311, 176] on p "This is your text block. Click to edit and make it your own. Share your product…" at bounding box center [396, 181] width 492 height 24
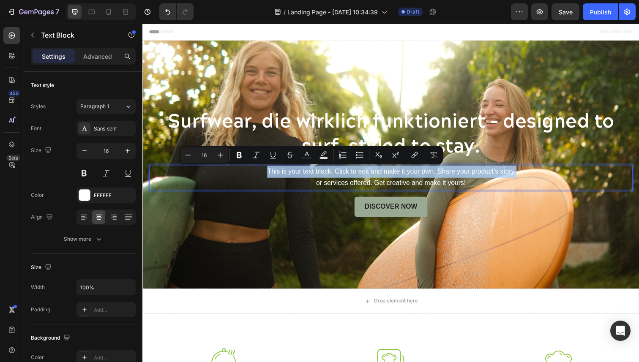
click at [311, 176] on p "This is your text block. Click to edit and make it your own. Share your product…" at bounding box center [396, 181] width 492 height 24
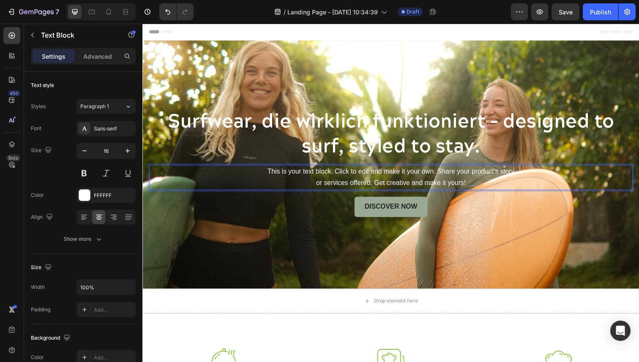
click at [466, 188] on p "This is your text block. Click to edit and make it your own. Share your product…" at bounding box center [396, 181] width 492 height 24
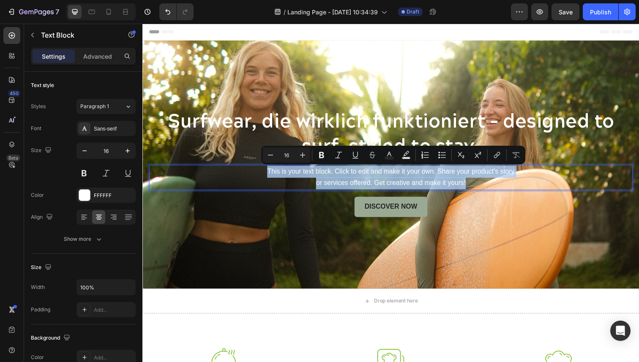
drag, startPoint x: 478, startPoint y: 188, endPoint x: 267, endPoint y: 180, distance: 210.9
click at [267, 180] on p "This is your text block. Click to edit and make it your own. Share your product…" at bounding box center [396, 181] width 492 height 24
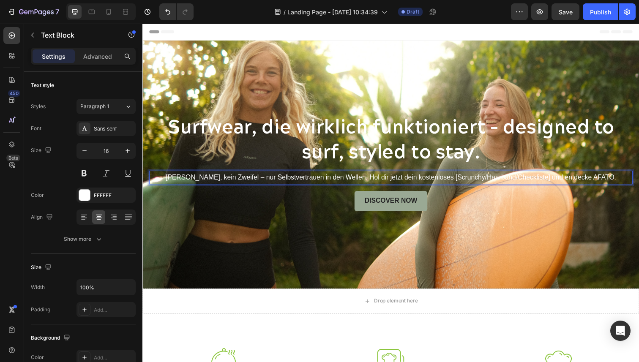
click at [463, 182] on p "[PERSON_NAME], kein Zweifel – nur Selbstvertrauen in den Wellen. Hol dir jetzt …" at bounding box center [396, 181] width 492 height 12
click at [490, 180] on p "[PERSON_NAME], kein Zweifel – nur Selbstvertrauen in den Wellen. Hol dir jetzt …" at bounding box center [396, 181] width 492 height 12
click at [506, 180] on p "[PERSON_NAME], kein Zweifel – nur Selbstvertrauen in den Wellen. Hol dir jetzt …" at bounding box center [396, 181] width 492 height 12
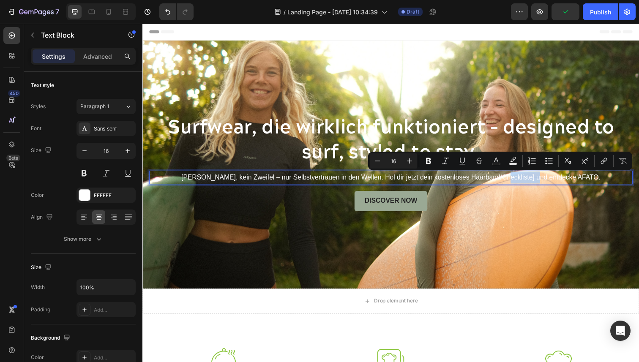
drag, startPoint x: 506, startPoint y: 180, endPoint x: 534, endPoint y: 181, distance: 28.3
click at [534, 181] on p "[PERSON_NAME], kein Zweifel – nur Selbstvertrauen in den Wellen. Hol dir jetzt …" at bounding box center [396, 181] width 492 height 12
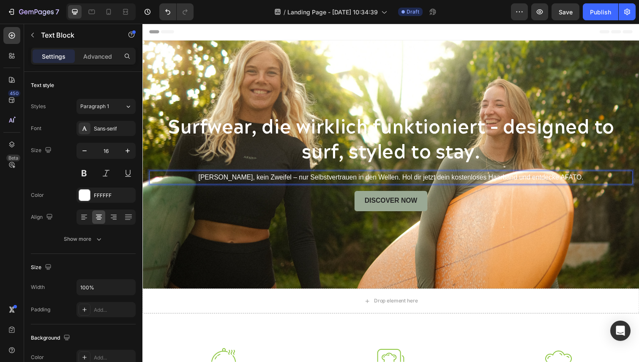
click at [293, 183] on p "[PERSON_NAME], kein Zweifel – nur Selbstvertrauen in den Wellen. Hol dir jetzt …" at bounding box center [396, 181] width 492 height 12
click at [232, 182] on p "[PERSON_NAME], kein Zweifeln – nur Selbstvertrauen in den Wellen. Hol dir jetzt…" at bounding box center [396, 181] width 492 height 12
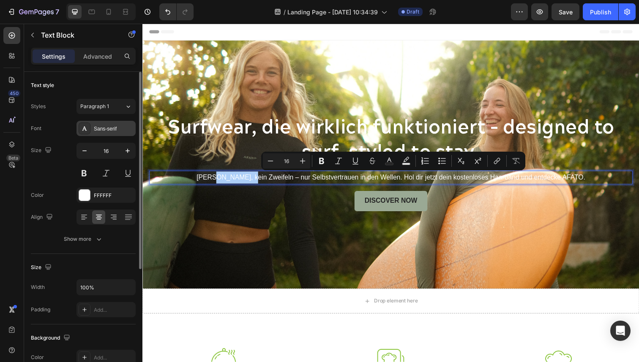
click at [113, 125] on div "Sans-serif" at bounding box center [105, 128] width 59 height 15
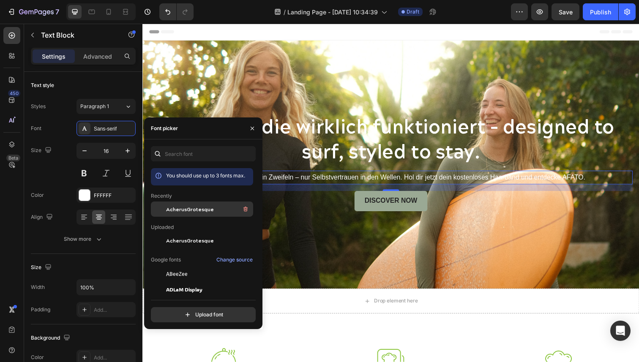
click at [189, 210] on span "AcherusGrotesque" at bounding box center [190, 209] width 48 height 8
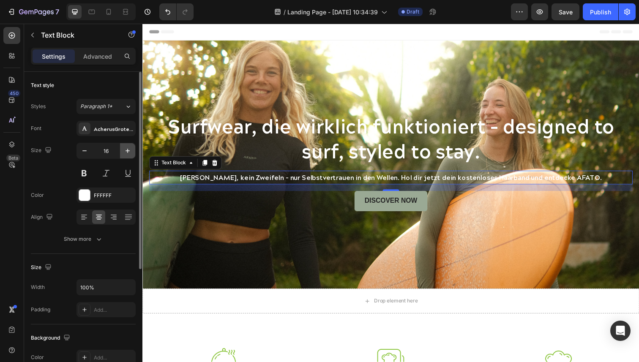
click at [126, 153] on icon "button" at bounding box center [127, 151] width 8 height 8
type input "17"
